Goal: Communication & Community: Answer question/provide support

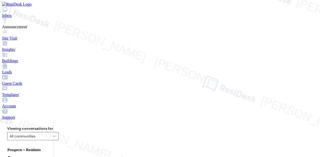
scroll to position [4964, 0]
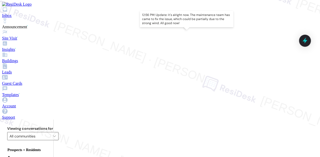
type textarea "Hi {{first_name}}, I understand you're requesting management involvement with y…"
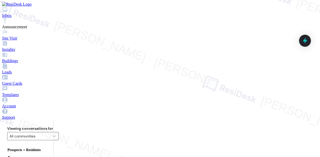
scroll to position [4847, 0]
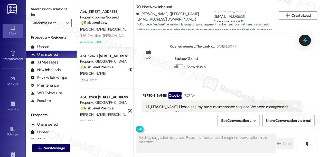
scroll to position [208, 0]
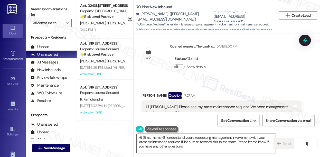
click at [170, 139] on textarea "Hi {{first_name}}! I understand you're requesting management involvement with y…" at bounding box center [206, 143] width 139 height 19
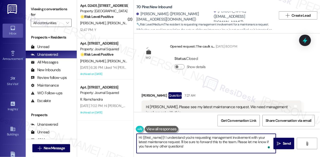
drag, startPoint x: 212, startPoint y: 149, endPoint x: 181, endPoint y: 131, distance: 36.7
click at [178, 142] on textarea "Hi {{first_name}}! I understand you're requesting management involvement with y…" at bounding box center [206, 143] width 139 height 19
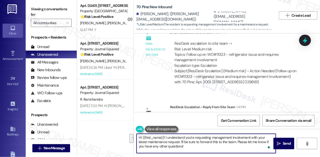
scroll to position [4964, 0]
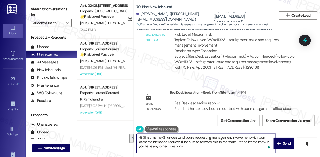
click at [203, 148] on textarea "Hi {{first_name}}! I understand you're requesting management involvement with y…" at bounding box center [206, 143] width 139 height 19
click at [202, 147] on textarea "Hi {{first_name}}! I understand you're requesting management involvement with y…" at bounding box center [206, 143] width 139 height 19
drag, startPoint x: 208, startPoint y: 145, endPoint x: 166, endPoint y: 137, distance: 43.0
click at [166, 137] on textarea "Hi {{first_name}}! I understand you're requesting management involvement with y…" at bounding box center [206, 143] width 139 height 19
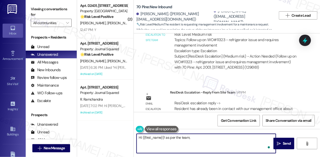
paste textarea "Resident has already been in contact with our management office about this issu…"
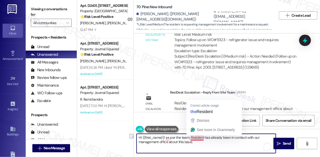
drag, startPoint x: 221, startPoint y: 138, endPoint x: 191, endPoint y: 138, distance: 30.1
click at [191, 138] on textarea "Hi {{first_name}}! as per the team, Resident has already been in contact with o…" at bounding box center [206, 143] width 139 height 19
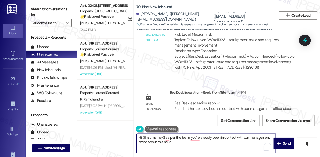
click at [180, 140] on textarea "Hi {{first_name}}! as per the team, you're already been in contact with our man…" at bounding box center [206, 143] width 139 height 19
click at [197, 145] on textarea "Hi {{first_name}}! As per the team, you've already been in contact with our man…" at bounding box center [206, 143] width 139 height 19
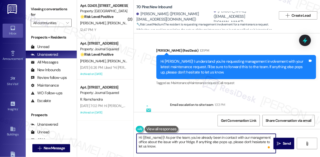
scroll to position [4847, 0]
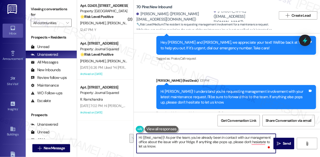
drag, startPoint x: 183, startPoint y: 147, endPoint x: 199, endPoint y: 141, distance: 17.3
click at [199, 141] on textarea "Hi {{first_name}}! As per the team, you've already been in contact with our man…" at bounding box center [206, 143] width 139 height 19
click at [257, 142] on textarea "Hi {{first_name}}! As per the team, you've already been in contact with our man…" at bounding box center [206, 143] width 139 height 19
click at [215, 15] on div "[PERSON_NAME]. ([EMAIL_ADDRESS][DOMAIN_NAME])" at bounding box center [243, 16] width 59 height 16
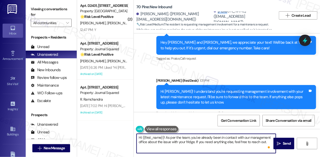
click at [215, 15] on div "[PERSON_NAME]. ([EMAIL_ADDRESS][DOMAIN_NAME])" at bounding box center [243, 16] width 59 height 16
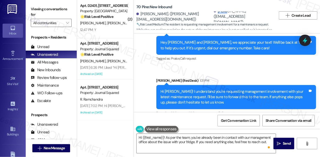
copy div "Eric"
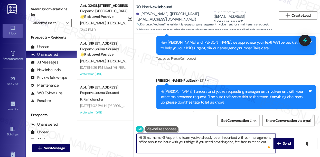
drag, startPoint x: 142, startPoint y: 137, endPoint x: 164, endPoint y: 136, distance: 21.9
click at [164, 136] on textarea "Hi {{first_name}}! As per the team, you've already been in contact with our man…" at bounding box center [206, 143] width 139 height 19
paste textarea "Eric"
click at [193, 137] on textarea "Hi Eric! As per the team, you've already been in contact with our management of…" at bounding box center [206, 143] width 139 height 19
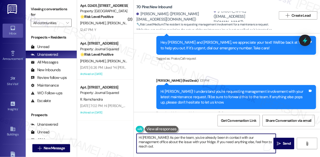
click at [193, 137] on textarea "Hi Eric! As per the team, you've already been in contact with our management of…" at bounding box center [206, 143] width 139 height 19
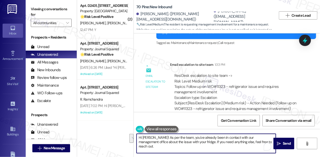
click at [202, 137] on textarea "Hi Eric! As per the team, you've already been in contact with our management of…" at bounding box center [206, 143] width 139 height 19
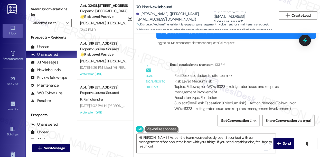
click at [241, 73] on div "ResiDesk escalation to site team -> Risk Level: Medium risk Topics: Follow up o…" at bounding box center [236, 87] width 123 height 28
copy div "refrigerator"
click at [181, 141] on textarea "Hi Eric! As per the team, you've already been in contact with our management of…" at bounding box center [206, 143] width 139 height 19
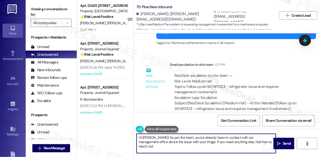
click at [181, 141] on textarea "Hi Eric! As per the team, you've already been in contact with our management of…" at bounding box center [206, 143] width 139 height 19
paste textarea "refrigerator"
drag, startPoint x: 266, startPoint y: 142, endPoint x: 269, endPoint y: 141, distance: 3.0
click at [266, 142] on textarea "Hi Eric! As per the team, you've already been in contact with our management of…" at bounding box center [206, 143] width 139 height 19
type textarea "Hi Eric! As per the team, you've already been in contact with our management of…"
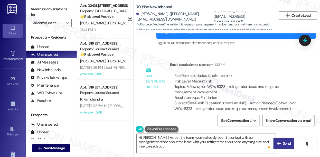
click at [285, 139] on button " Send" at bounding box center [284, 144] width 21 height 12
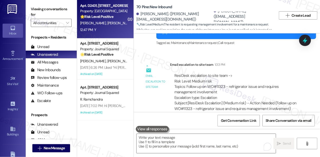
scroll to position [4964, 0]
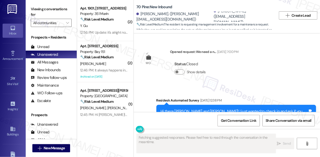
scroll to position [5013, 0]
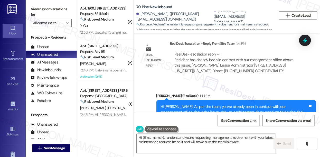
click at [209, 104] on div "Hi Eric! As per the team, you've already been in contact with our management of…" at bounding box center [235, 112] width 148 height 16
type textarea "Hi {{first_name}}, I understand you're requesting management involvement with y…"
click at [209, 104] on div "Hi Eric! As per the team, you've already been in contact with our management of…" at bounding box center [235, 112] width 148 height 16
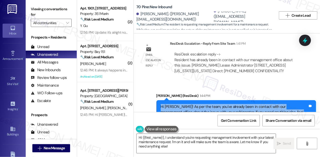
click at [209, 104] on div "Hi Eric! As per the team, you've already been in contact with our management of…" at bounding box center [235, 112] width 148 height 16
